Goal: Download file/media

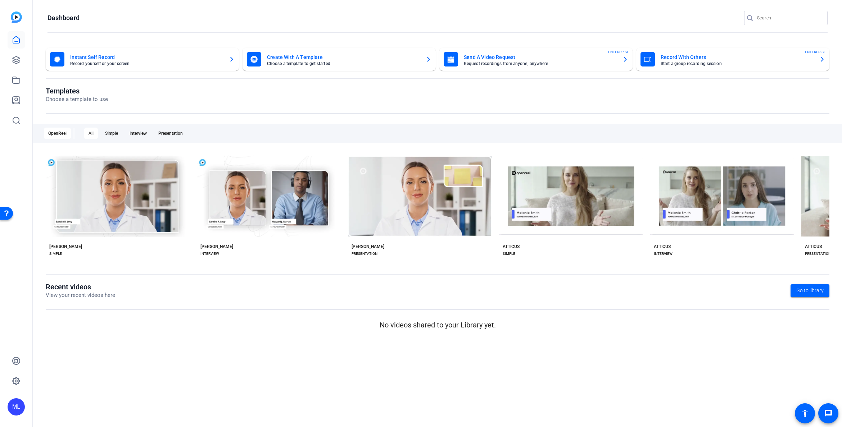
click at [105, 287] on h1 "Recent videos" at bounding box center [80, 287] width 69 height 9
click at [15, 79] on icon at bounding box center [16, 80] width 9 height 9
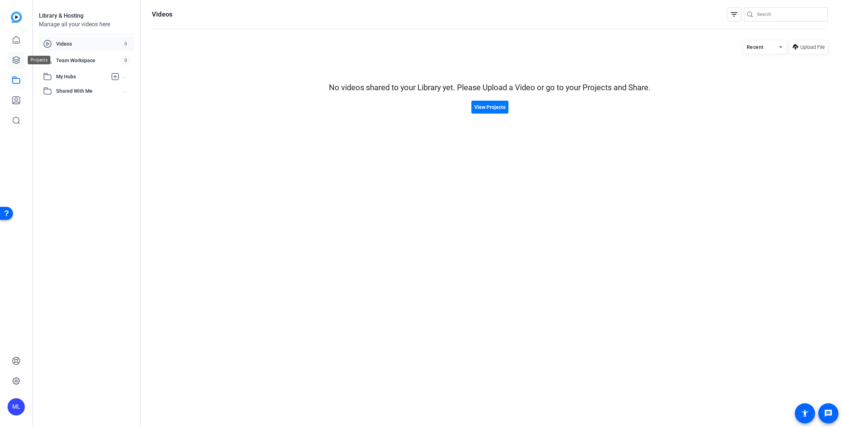
click at [17, 63] on icon at bounding box center [16, 59] width 7 height 7
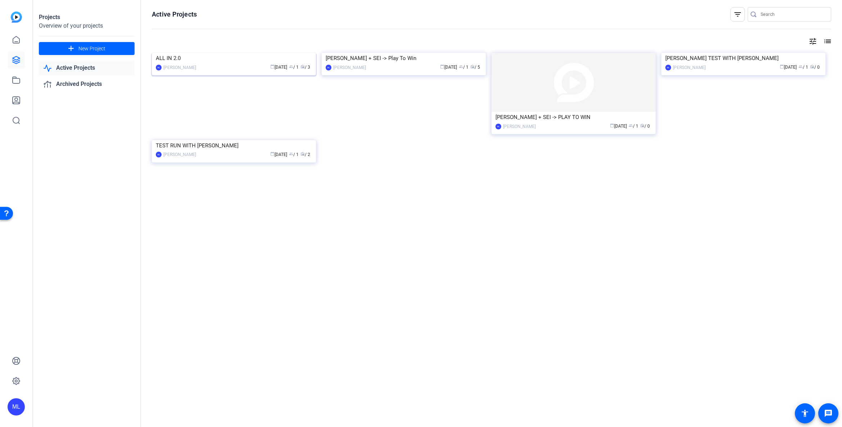
click at [227, 64] on div "ALL IN 2.0" at bounding box center [234, 58] width 156 height 11
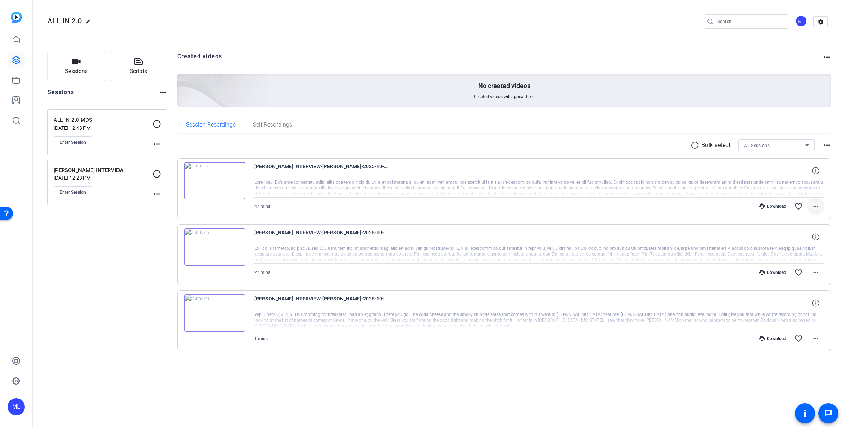
click at [814, 205] on mat-icon "more_horiz" at bounding box center [815, 206] width 9 height 9
click at [800, 221] on span "Download Original" at bounding box center [796, 221] width 43 height 9
click at [477, 185] on div at bounding box center [539, 189] width 570 height 18
click at [817, 206] on mat-icon "more_horiz" at bounding box center [815, 206] width 9 height 9
click at [799, 270] on span "Extract Audio" at bounding box center [796, 266] width 43 height 9
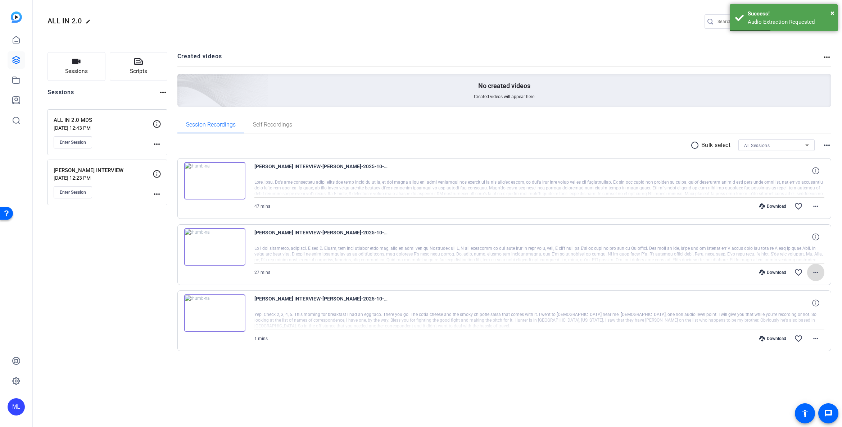
click at [817, 272] on mat-icon "more_horiz" at bounding box center [815, 272] width 9 height 9
click at [799, 331] on span "Extract Audio" at bounding box center [796, 332] width 43 height 9
click at [74, 191] on span "Enter Session" at bounding box center [73, 193] width 26 height 6
click at [771, 204] on div "Download" at bounding box center [772, 207] width 34 height 6
click at [796, 190] on div at bounding box center [539, 189] width 570 height 18
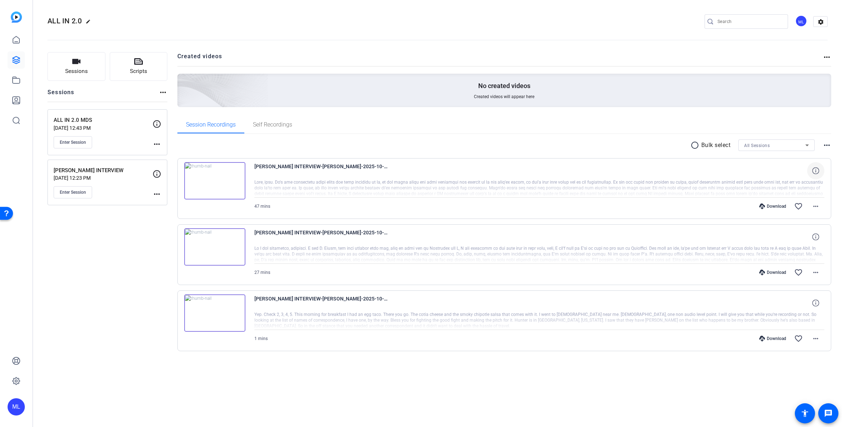
click at [817, 176] on span at bounding box center [815, 170] width 17 height 17
click at [815, 209] on mat-icon "more_horiz" at bounding box center [815, 206] width 9 height 9
click at [798, 228] on span "Share Original" at bounding box center [796, 230] width 43 height 9
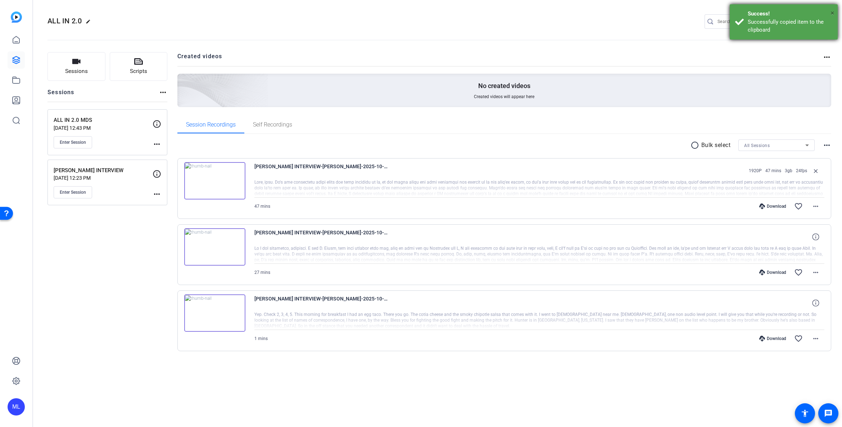
click at [831, 12] on span "×" at bounding box center [832, 13] width 4 height 9
click at [820, 19] on mat-icon "settings" at bounding box center [820, 22] width 14 height 11
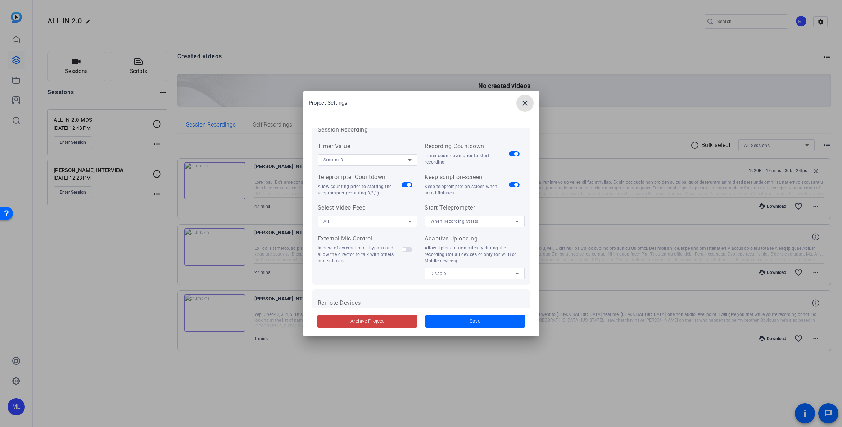
scroll to position [149, 0]
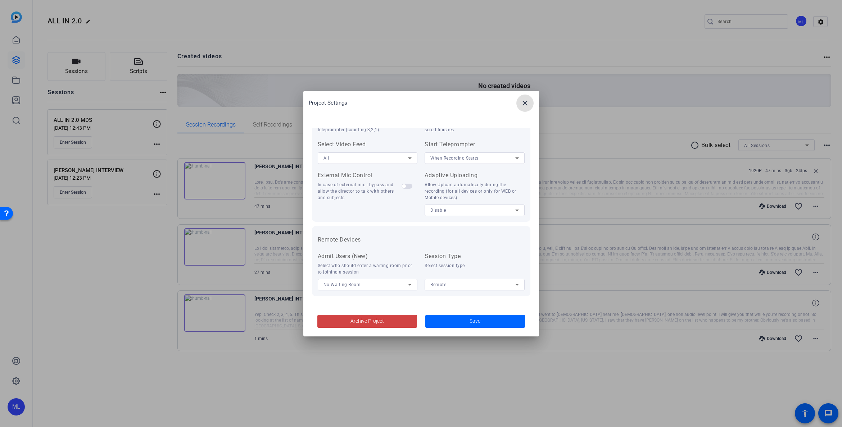
click at [92, 357] on div at bounding box center [421, 213] width 842 height 427
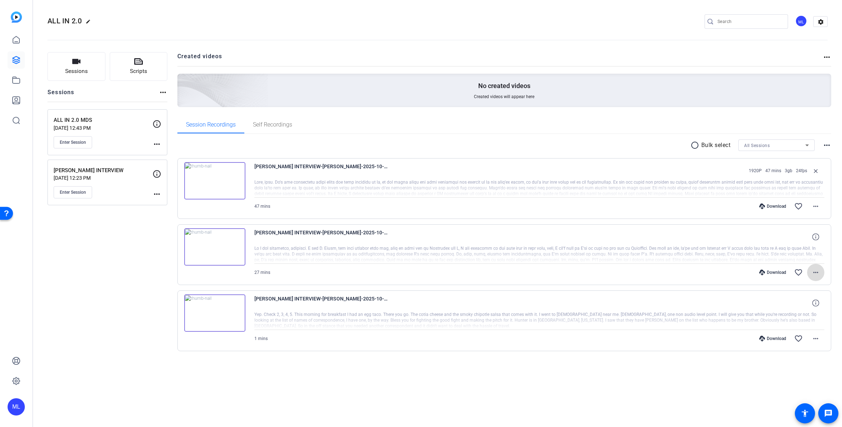
click at [815, 281] on span at bounding box center [815, 272] width 17 height 17
click at [703, 285] on div at bounding box center [421, 213] width 842 height 427
click at [820, 272] on mat-icon "more_horiz" at bounding box center [815, 272] width 9 height 9
click at [804, 304] on span "Download MP4" at bounding box center [796, 305] width 43 height 9
click at [814, 203] on mat-icon "more_horiz" at bounding box center [815, 206] width 9 height 9
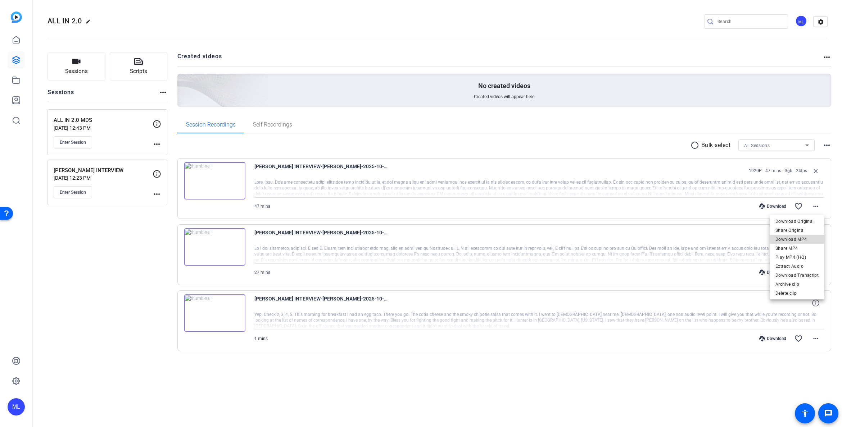
click at [802, 237] on span "Download MP4" at bounding box center [796, 239] width 43 height 9
